Goal: Communication & Community: Participate in discussion

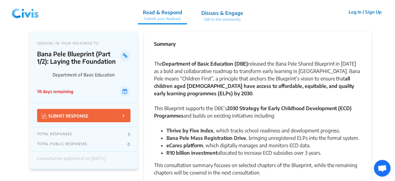
drag, startPoint x: 394, startPoint y: 14, endPoint x: 391, endPoint y: 28, distance: 14.2
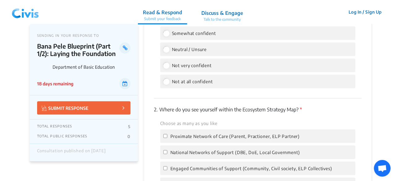
scroll to position [903, 0]
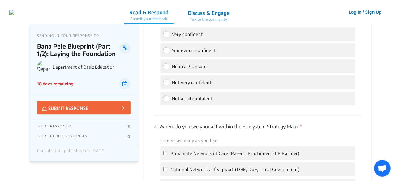
click at [229, 19] on p "Talk to the community" at bounding box center [209, 20] width 42 height 6
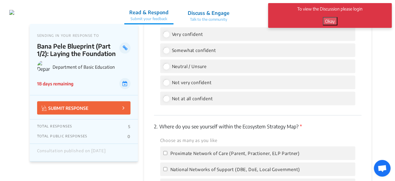
click at [333, 20] on button "Okay" at bounding box center [330, 21] width 15 height 8
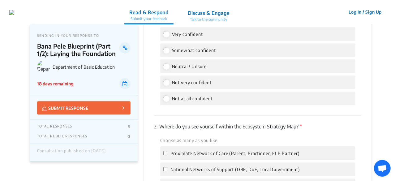
click at [354, 11] on button "Log In / Sign Up" at bounding box center [364, 12] width 41 height 10
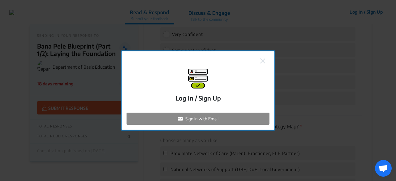
click at [215, 117] on p "Sign in with Email" at bounding box center [201, 118] width 33 height 6
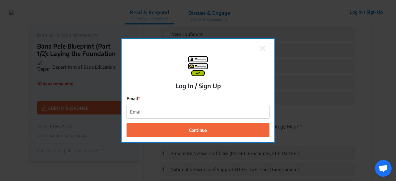
click at [262, 47] on img at bounding box center [262, 48] width 5 height 5
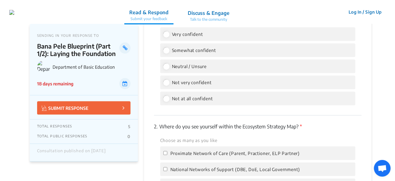
click at [359, 10] on button "Log In / Sign Up" at bounding box center [364, 12] width 41 height 10
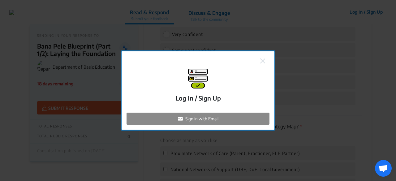
click at [220, 118] on div "Sign in with Email" at bounding box center [197, 119] width 143 height 12
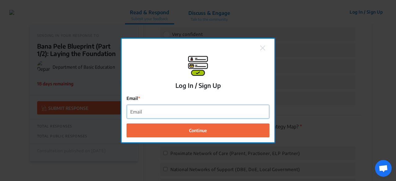
click at [161, 108] on input "Email" at bounding box center [198, 112] width 142 height 14
type input "[PERSON_NAME][EMAIL_ADDRESS][DOMAIN_NAME]"
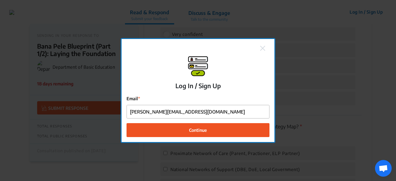
click at [187, 130] on button "Continue" at bounding box center [197, 130] width 143 height 14
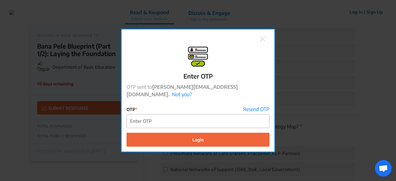
click at [262, 41] on img at bounding box center [262, 38] width 5 height 5
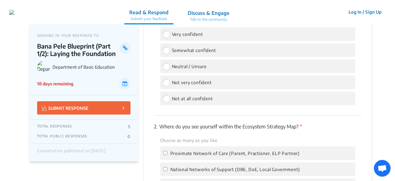
click at [374, 12] on button "Log In / Sign Up" at bounding box center [364, 12] width 41 height 10
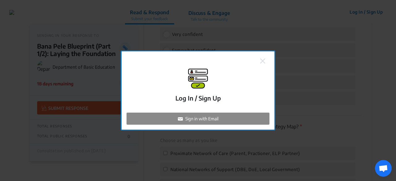
click at [208, 122] on div "Sign in with Email" at bounding box center [197, 119] width 143 height 12
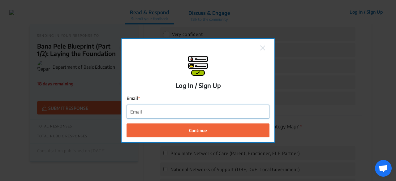
click at [185, 113] on input "Email" at bounding box center [198, 112] width 142 height 14
type input "[PERSON_NAME][EMAIL_ADDRESS][DOMAIN_NAME]"
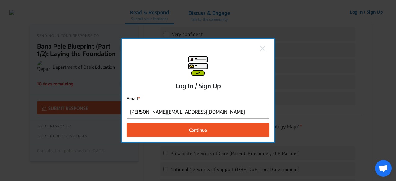
click at [201, 132] on span "Continue" at bounding box center [198, 130] width 18 height 6
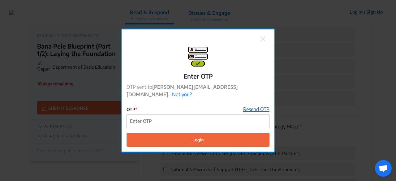
click at [254, 105] on link "Resend OTP" at bounding box center [256, 108] width 26 height 7
click at [263, 41] on img at bounding box center [262, 38] width 5 height 5
